Goal: Information Seeking & Learning: Learn about a topic

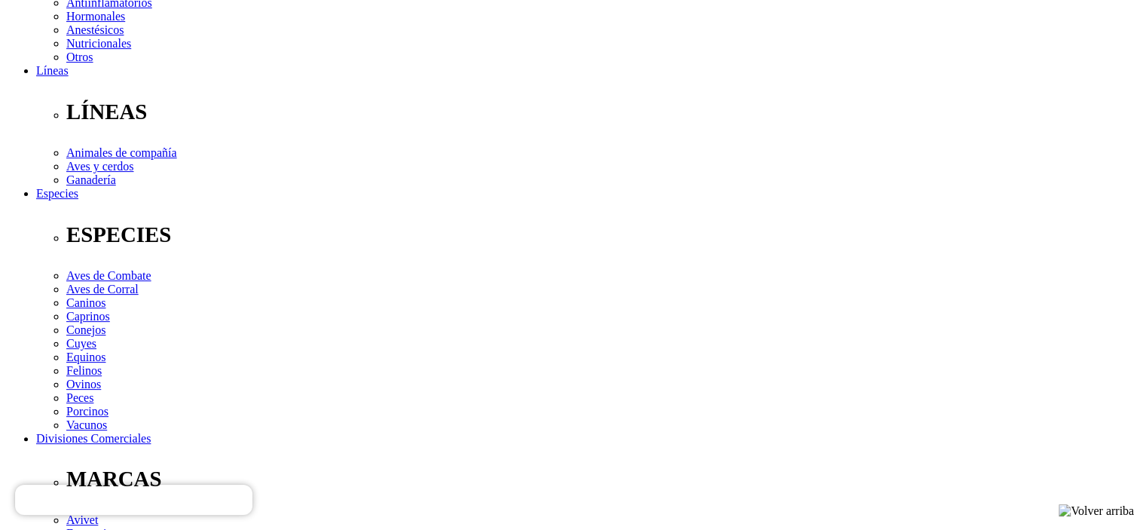
scroll to position [678, 0]
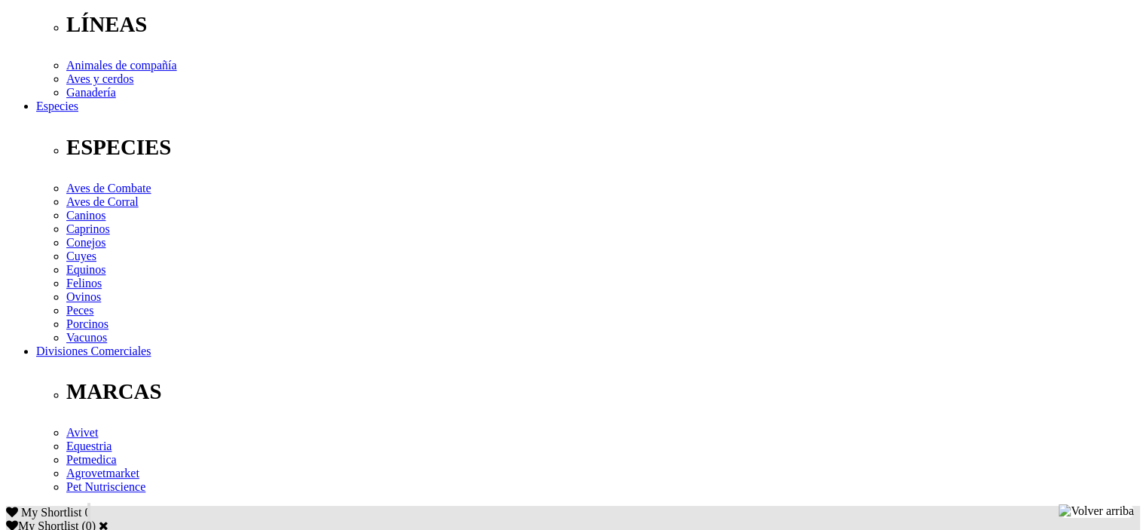
scroll to position [603, 0]
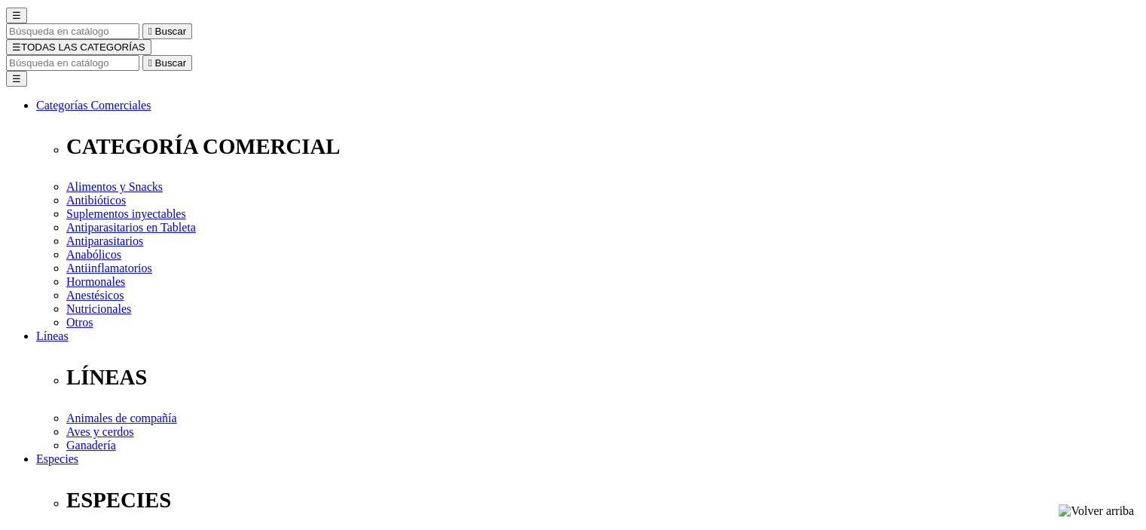
scroll to position [151, 0]
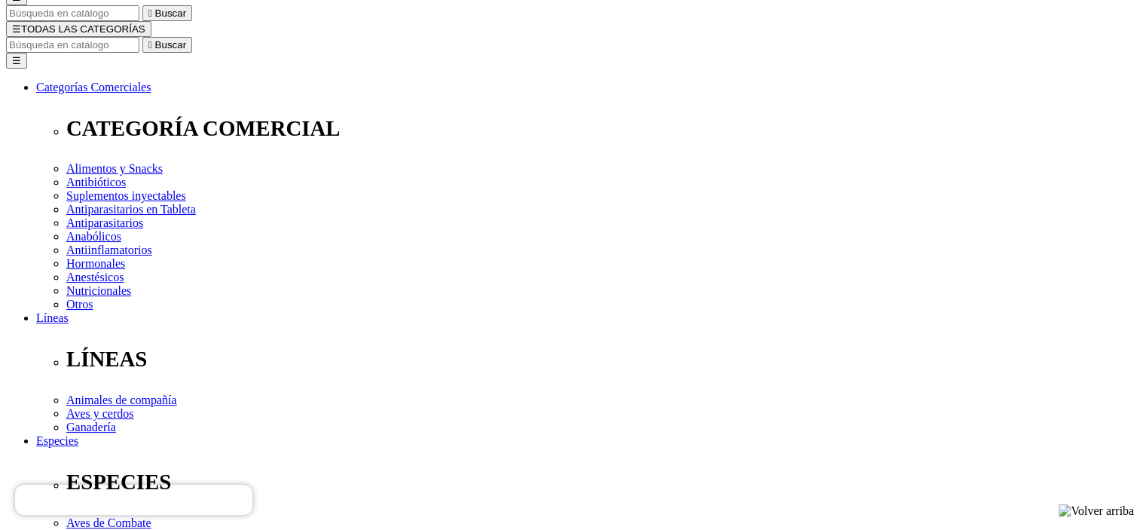
drag, startPoint x: 588, startPoint y: 47, endPoint x: 823, endPoint y: 54, distance: 235.2
copy h1 "NutriBites® Chicken Strips"
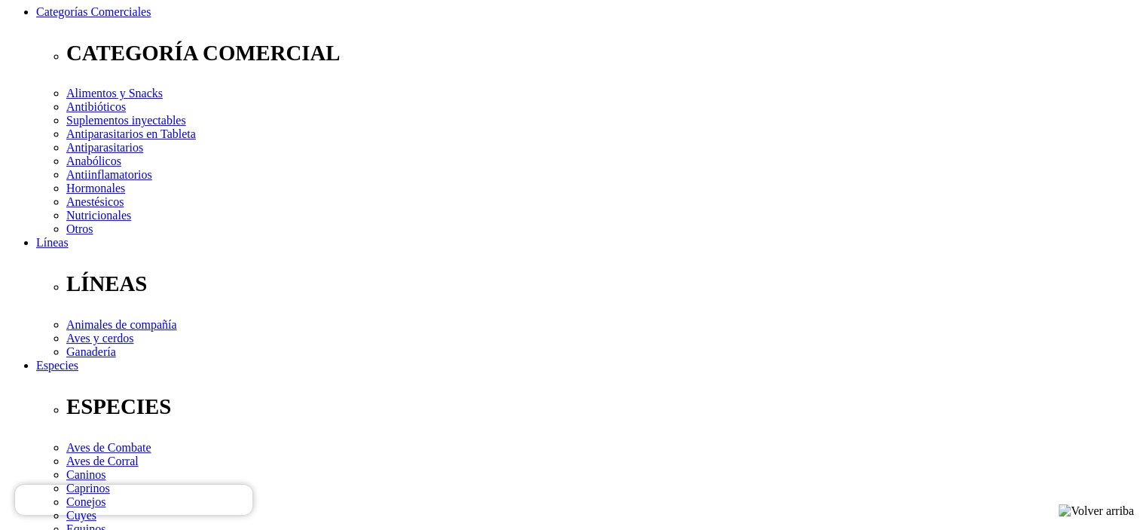
scroll to position [452, 0]
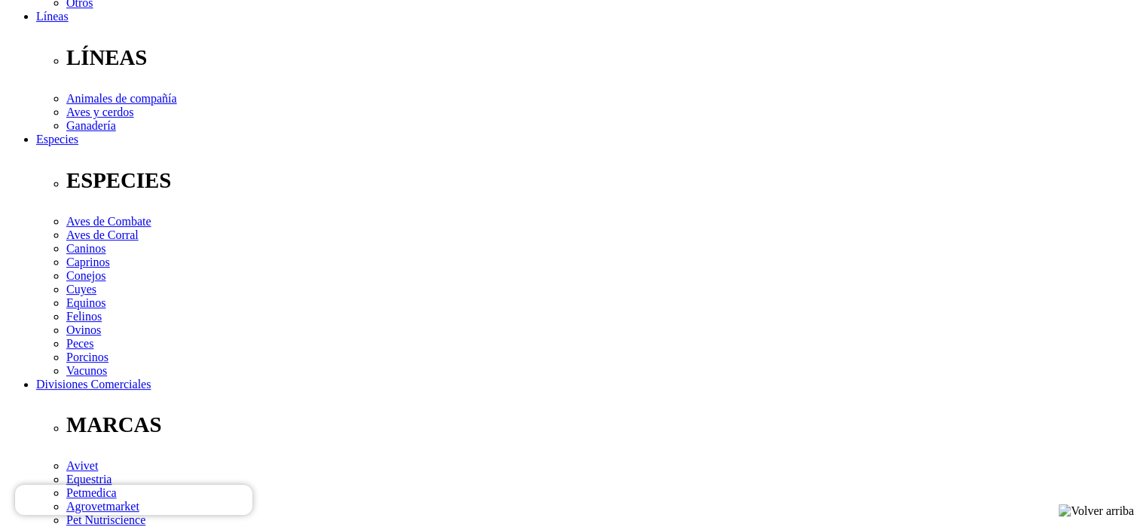
drag, startPoint x: 150, startPoint y: 323, endPoint x: 984, endPoint y: 381, distance: 836.2
copy div "Ingredientes: Pechuga de pollo 86,45 %, Almidón de maíz 5,0 %, Alcohol de azúca…"
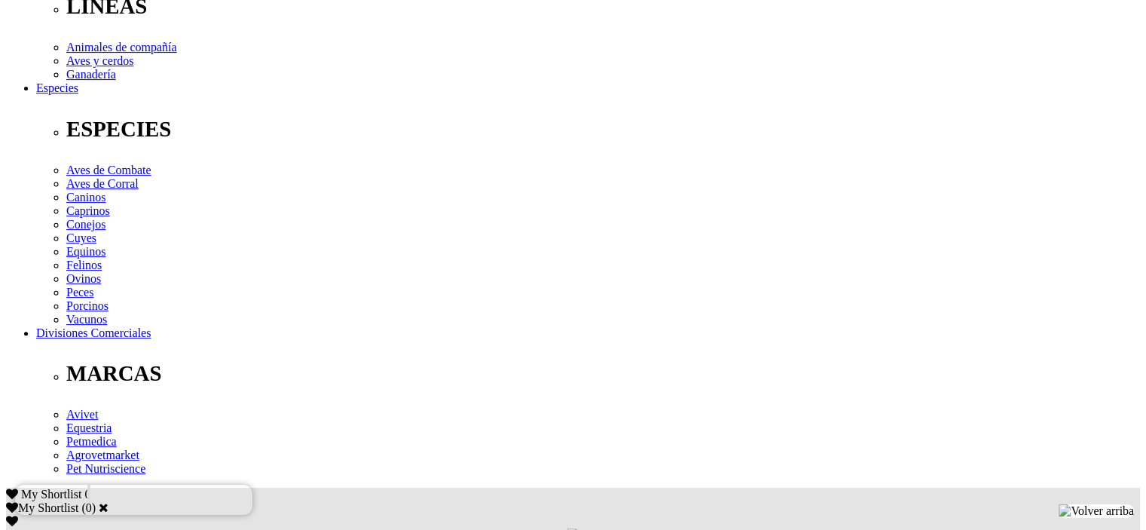
scroll to position [528, 0]
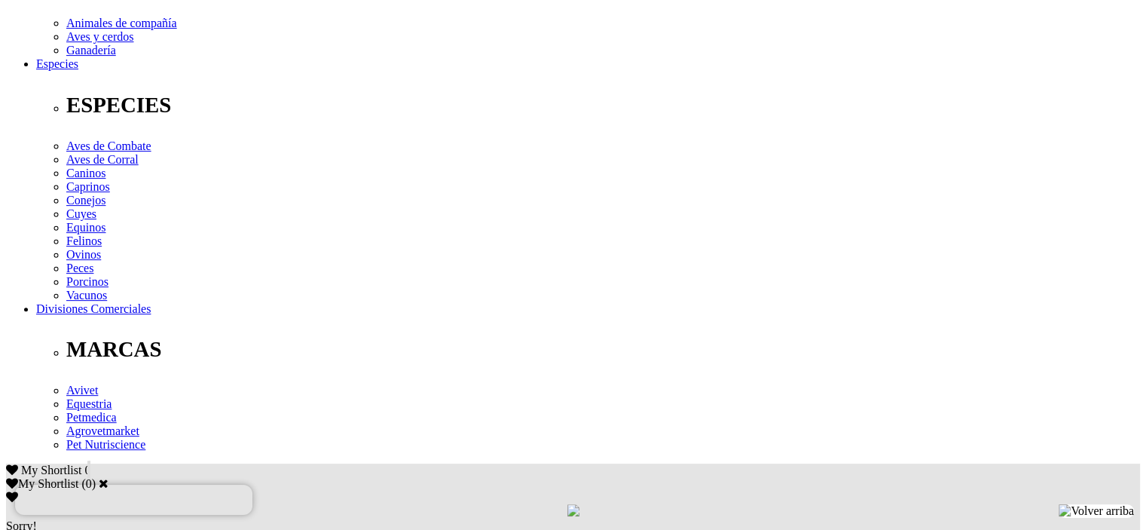
drag, startPoint x: 573, startPoint y: 270, endPoint x: 154, endPoint y: 258, distance: 419.2
copy div "Los snacks NutriBites® son perfectos como treat o premio en cualquier momento. …"
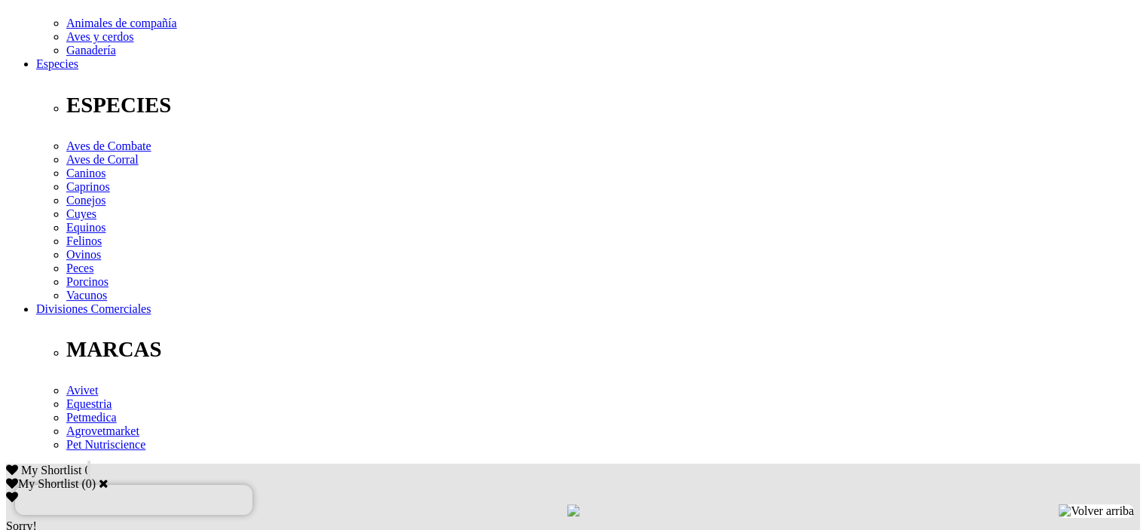
drag, startPoint x: 160, startPoint y: 255, endPoint x: 811, endPoint y: 285, distance: 651.8
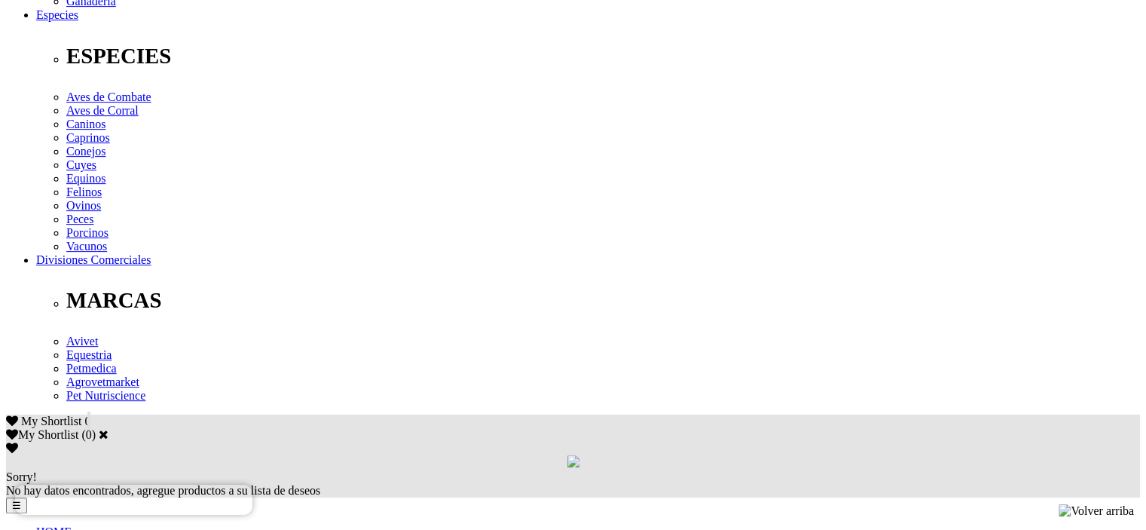
scroll to position [678, 0]
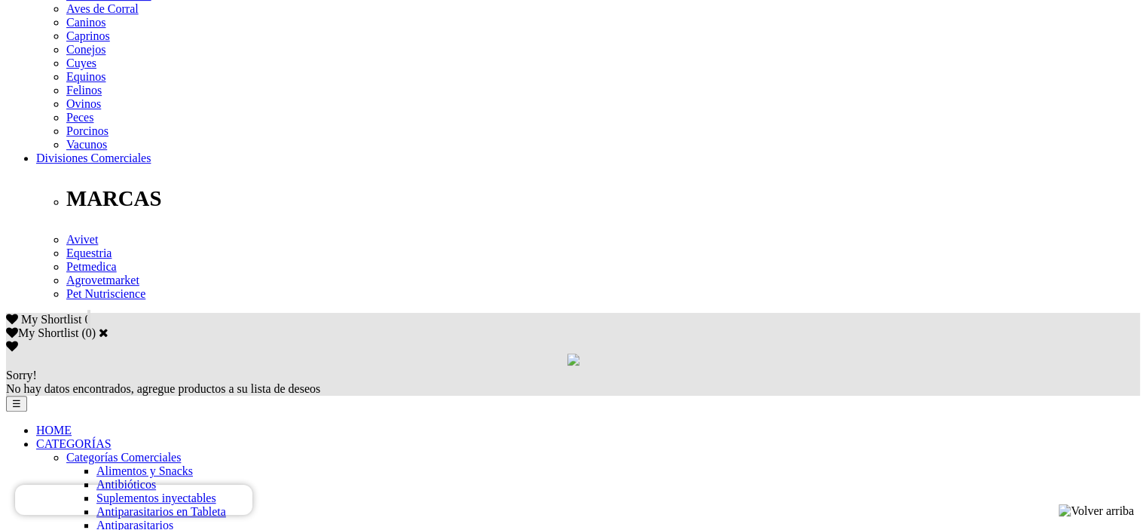
copy div "NutriBites® es el snack ideal para engreír y cuidar la salud de las mascotas de…"
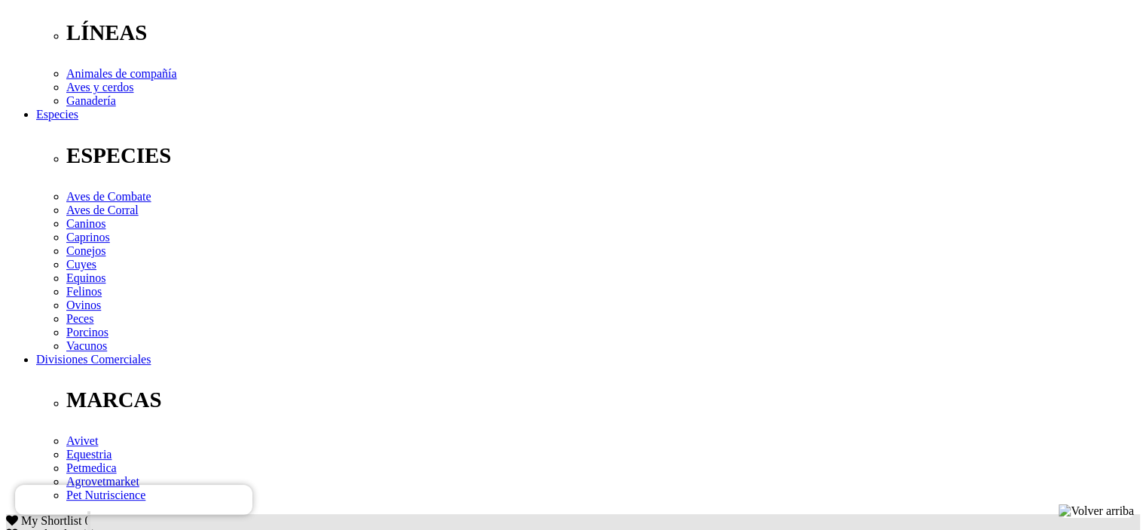
scroll to position [452, 0]
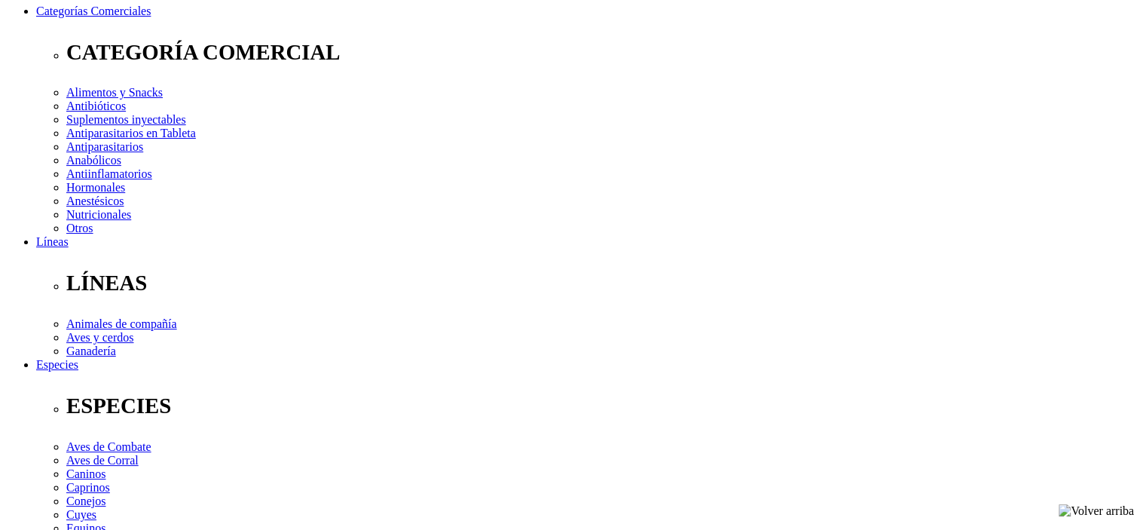
scroll to position [226, 0]
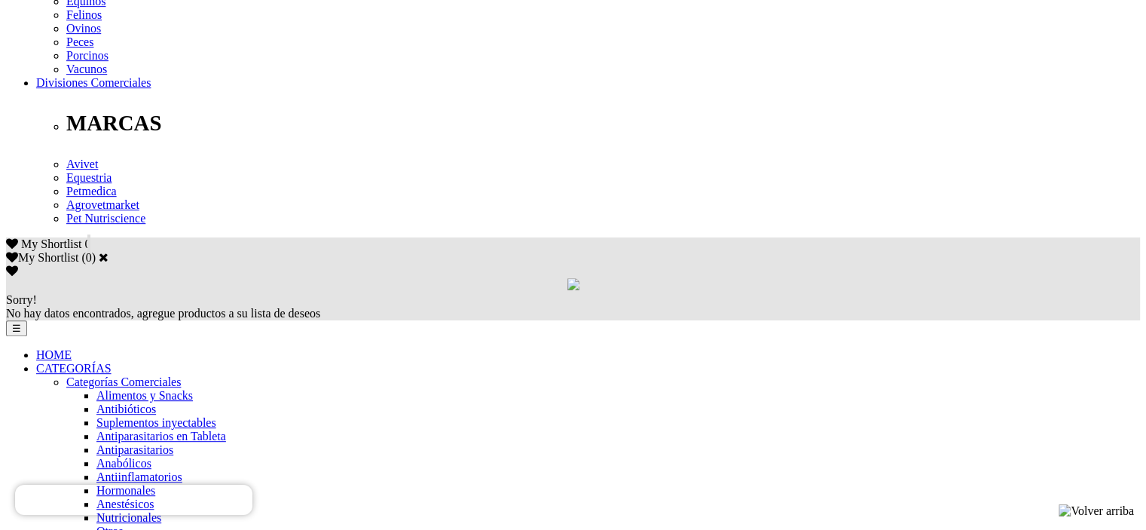
drag, startPoint x: 623, startPoint y: 525, endPoint x: 768, endPoint y: 381, distance: 204.6
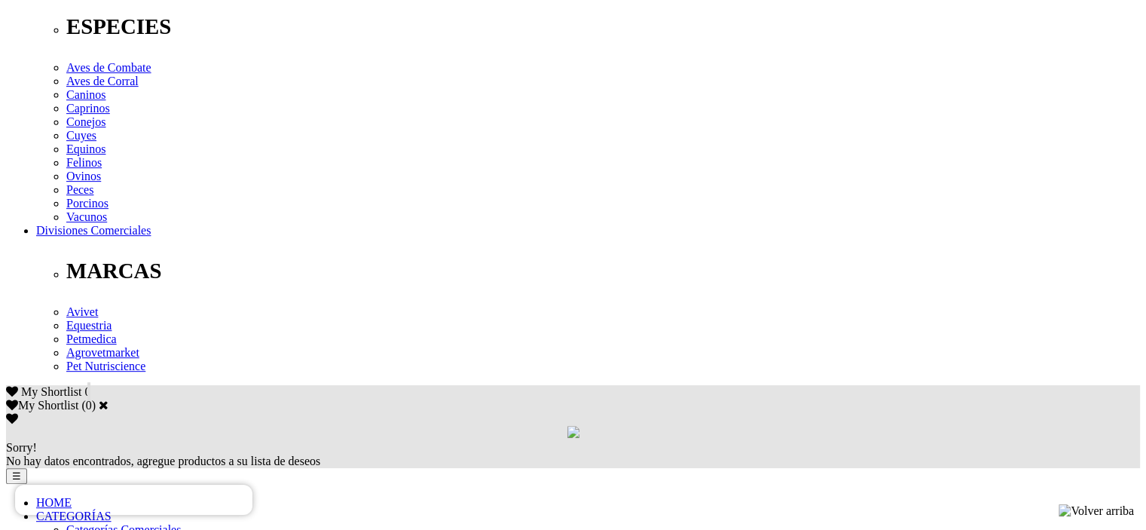
scroll to position [603, 0]
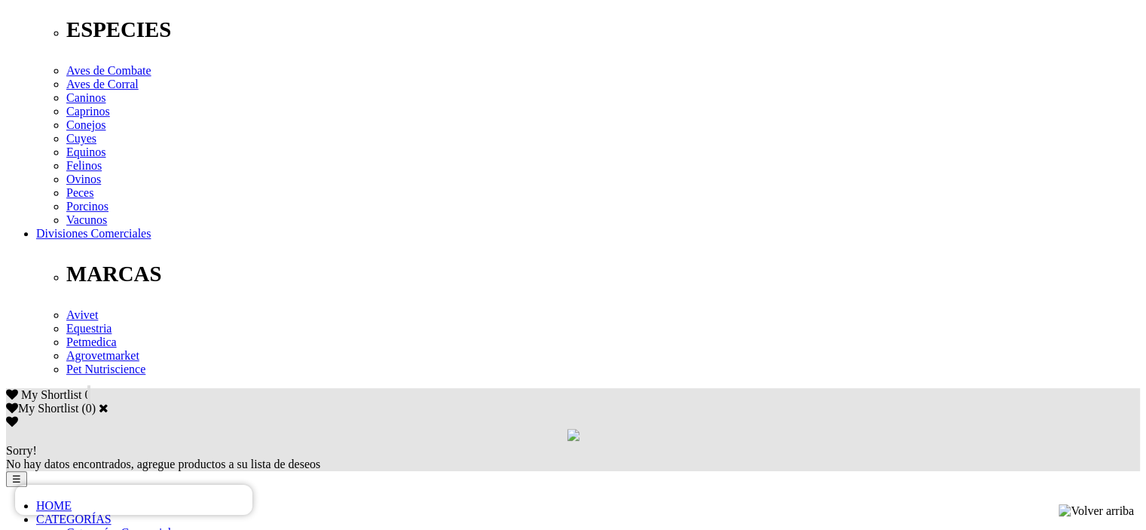
drag, startPoint x: 769, startPoint y: 367, endPoint x: 772, endPoint y: 337, distance: 30.3
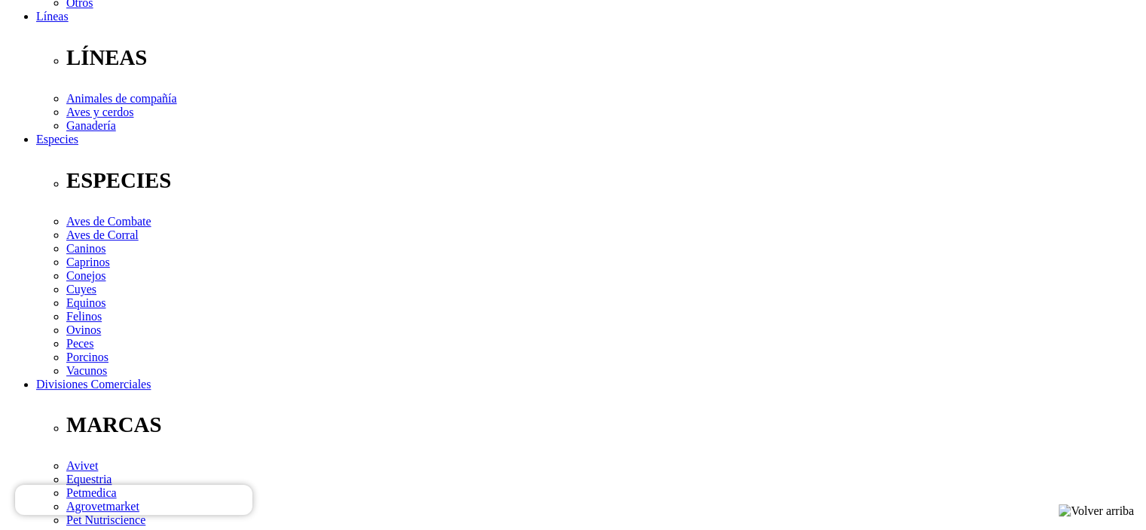
scroll to position [452, 0]
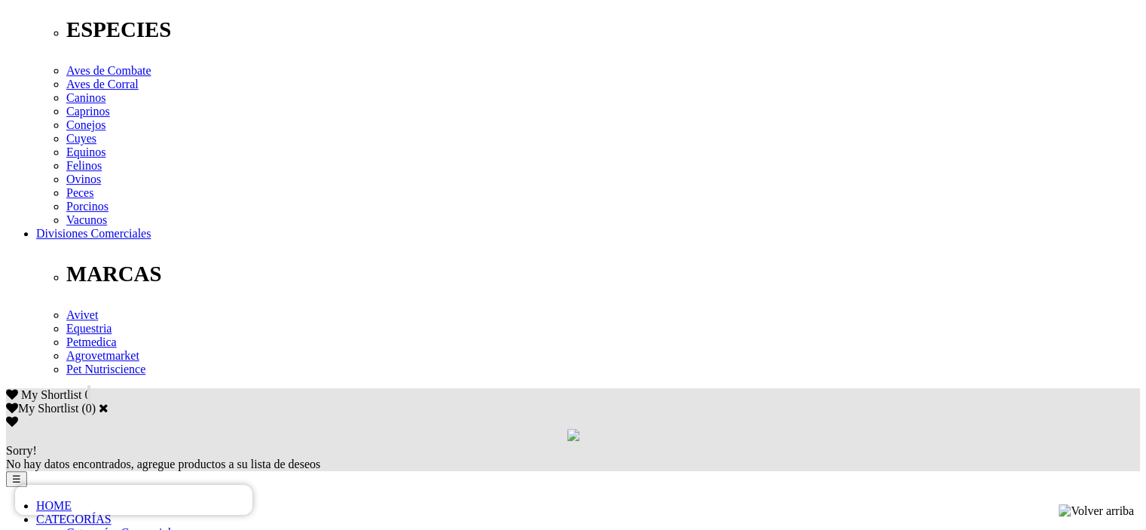
scroll to position [754, 0]
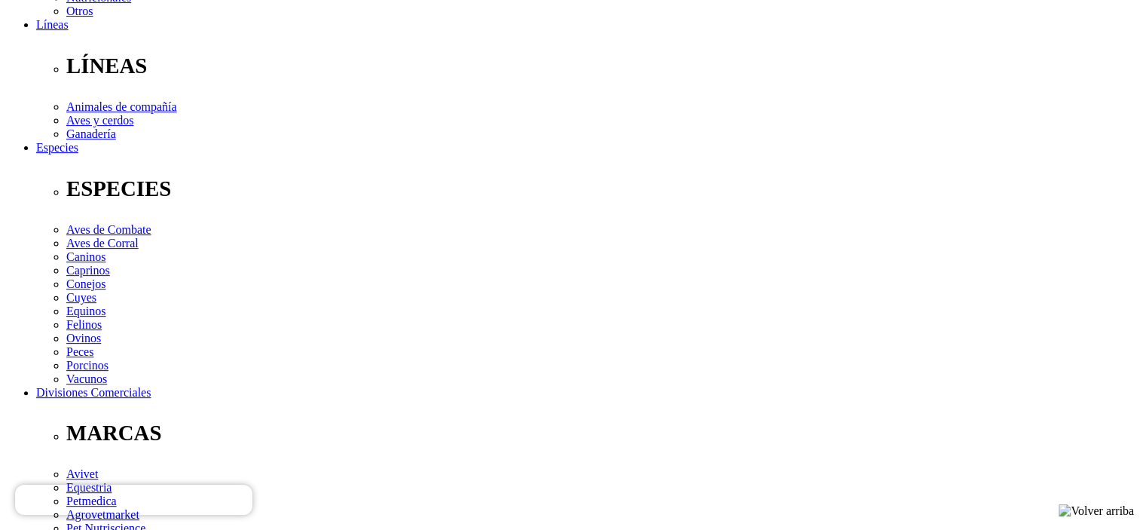
scroll to position [452, 0]
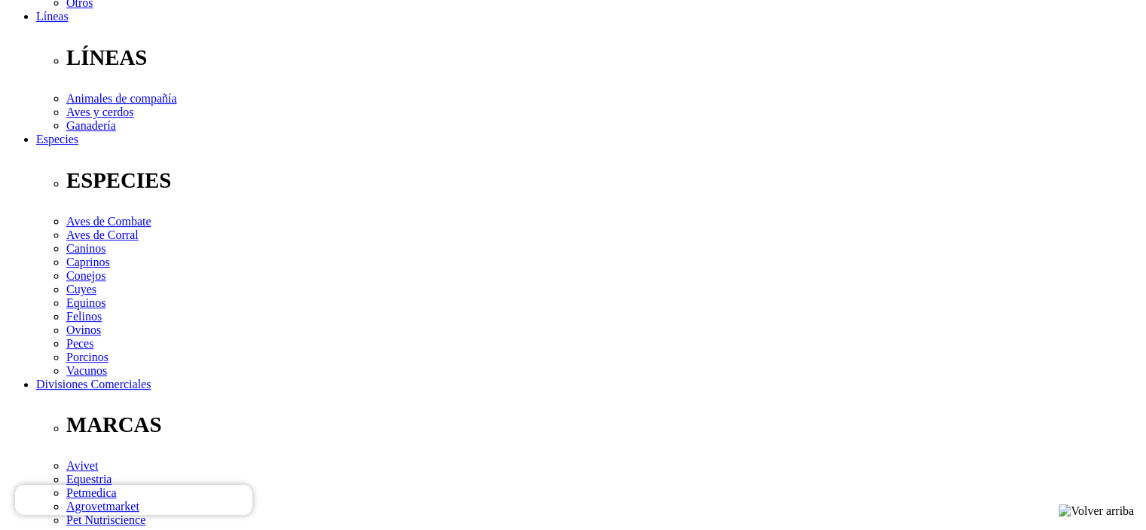
drag, startPoint x: 234, startPoint y: 329, endPoint x: 262, endPoint y: 340, distance: 29.8
copy p "Carne de pollo 66,45%, Bacalao 20,0%, Almidón de maíz 5,0%, Alcohol de azúcar 3…"
drag, startPoint x: 564, startPoint y: 237, endPoint x: 573, endPoint y: 240, distance: 9.5
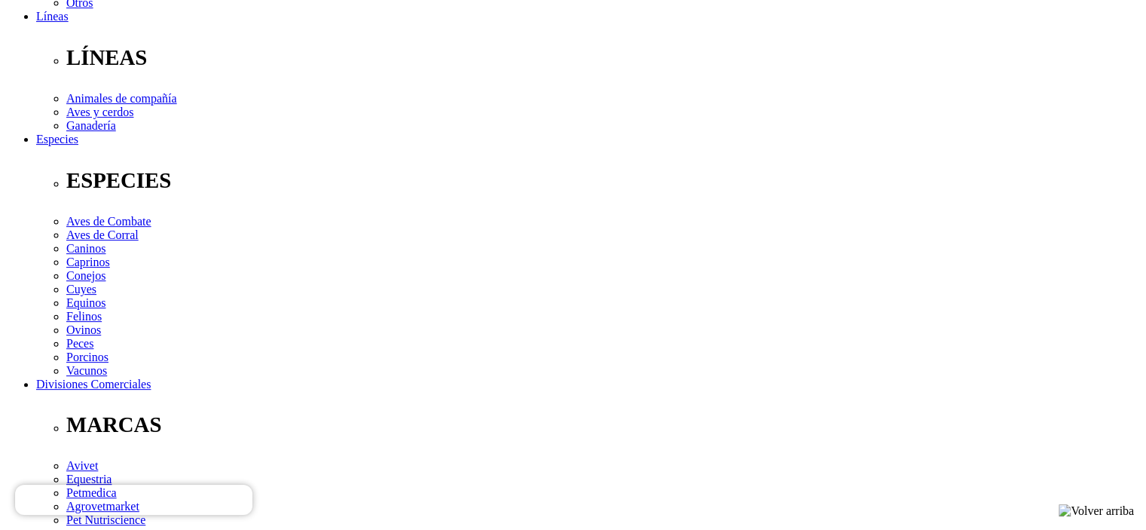
drag, startPoint x: 353, startPoint y: 382, endPoint x: 362, endPoint y: 369, distance: 16.1
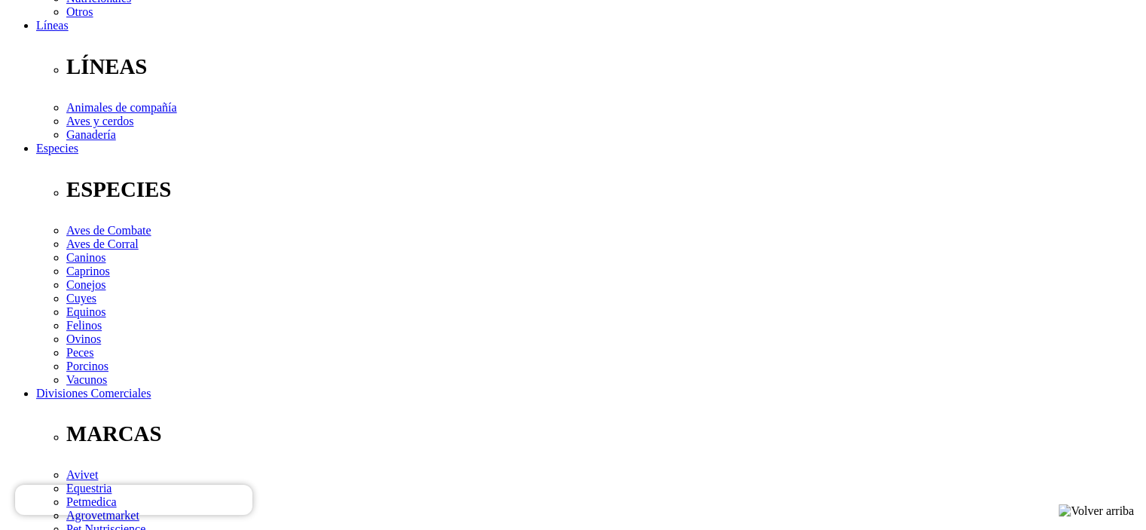
scroll to position [377, 0]
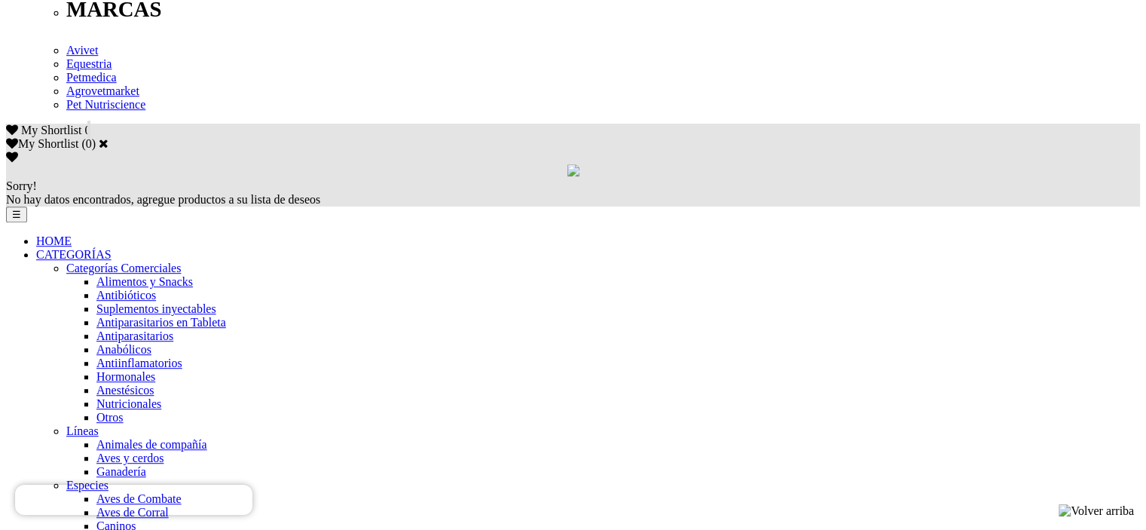
scroll to position [1055, 0]
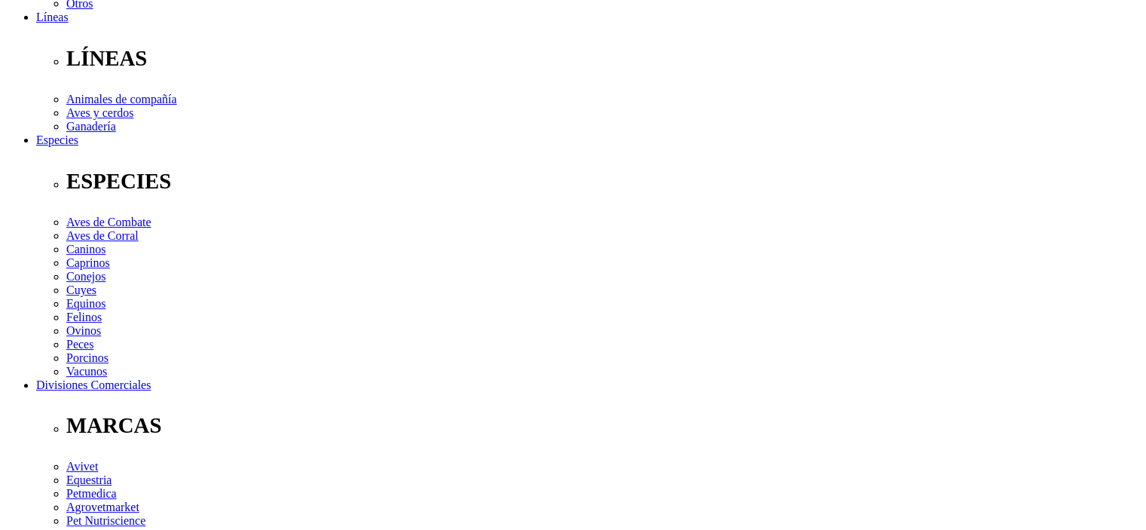
scroll to position [452, 0]
drag, startPoint x: 235, startPoint y: 326, endPoint x: 310, endPoint y: 327, distance: 75.4
copy p "Carne de res"
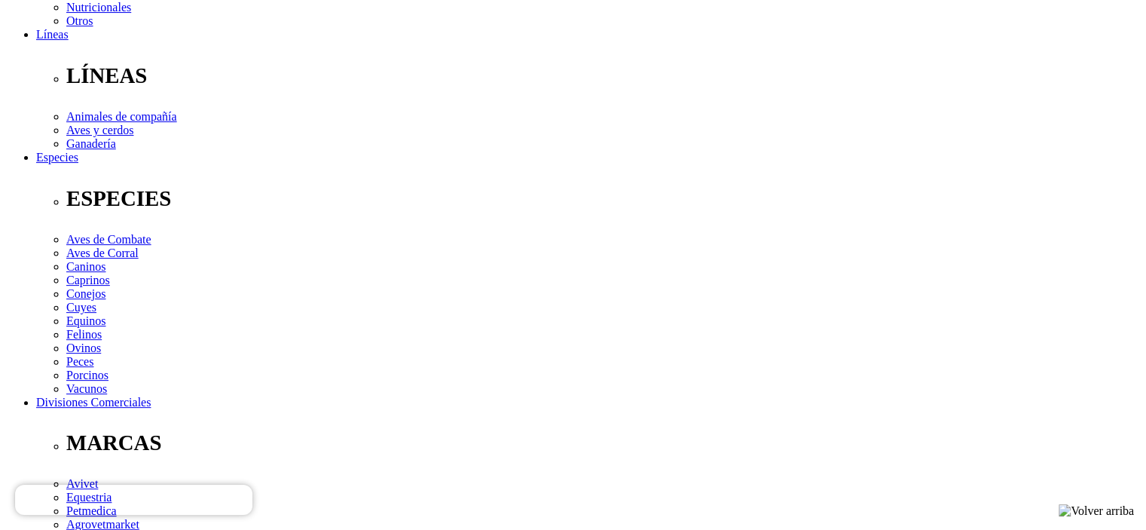
scroll to position [452, 0]
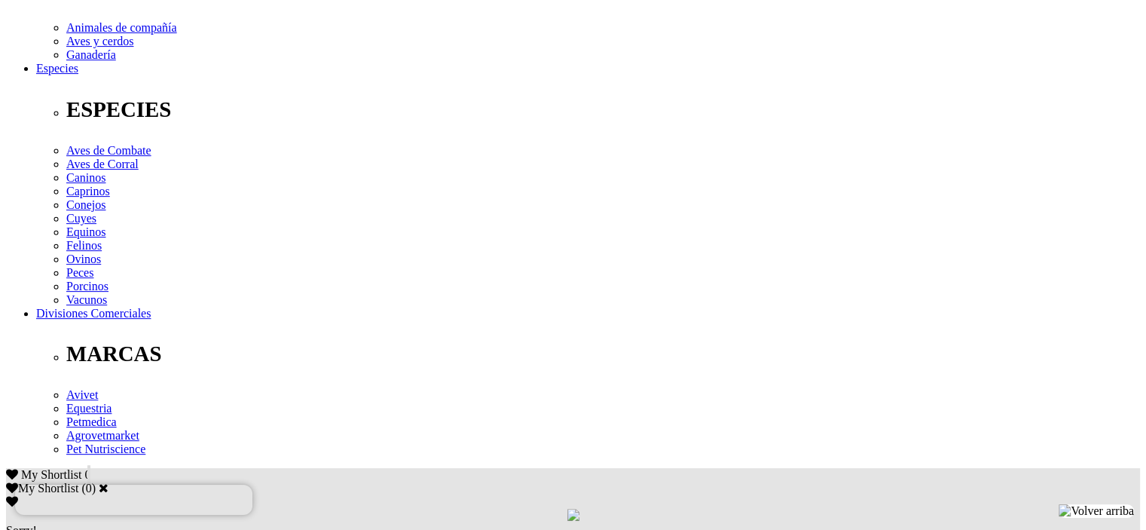
scroll to position [586, 0]
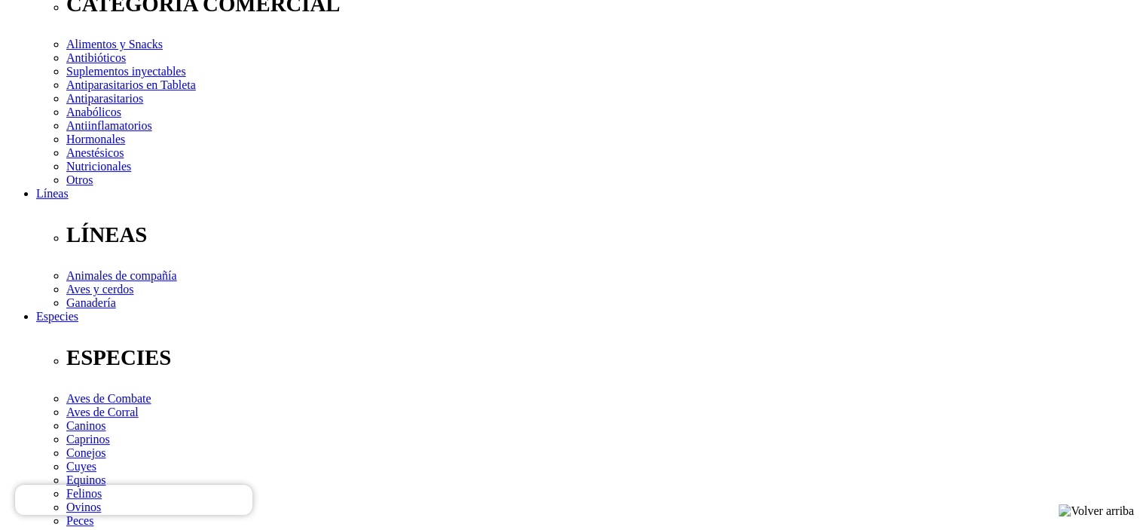
scroll to position [301, 0]
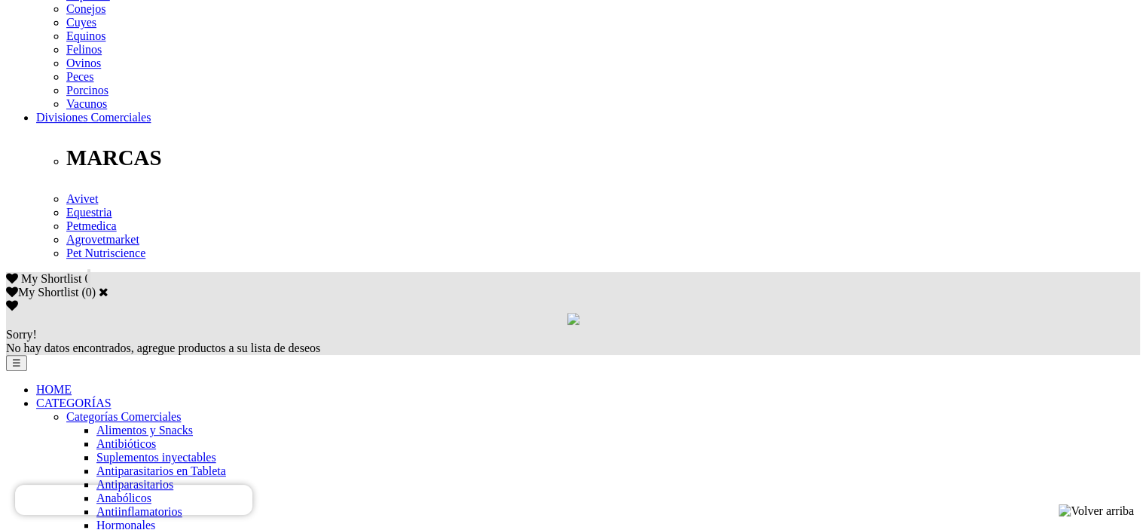
scroll to position [754, 0]
